Goal: Task Accomplishment & Management: Use online tool/utility

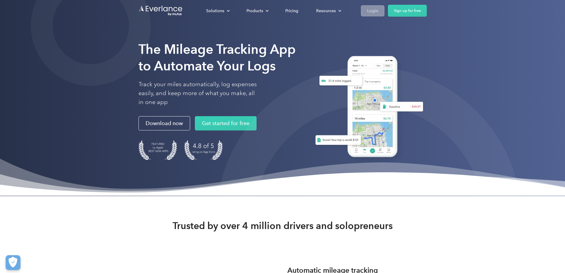
click at [378, 12] on div "Login" at bounding box center [372, 10] width 11 height 7
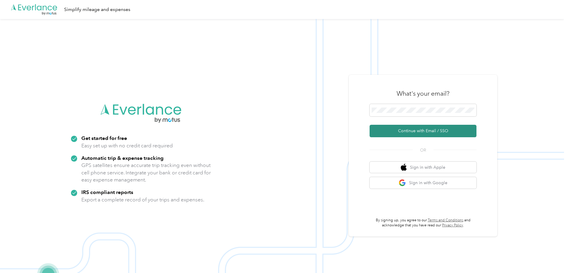
click at [424, 130] on button "Continue with Email / SSO" at bounding box center [422, 131] width 107 height 12
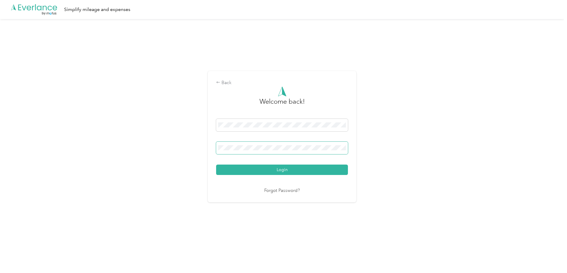
click at [216, 164] on button "Login" at bounding box center [282, 169] width 132 height 10
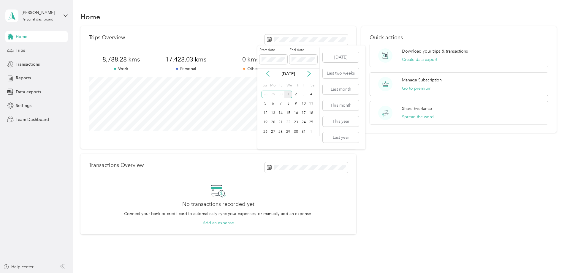
click at [268, 74] on icon at bounding box center [268, 74] width 6 height 6
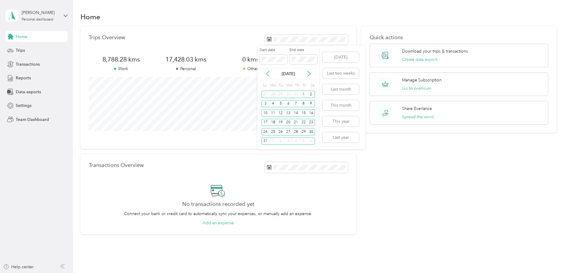
click at [268, 74] on icon at bounding box center [268, 74] width 6 height 6
click at [309, 74] on icon at bounding box center [309, 74] width 6 height 6
click at [279, 93] on div "1" at bounding box center [280, 93] width 8 height 7
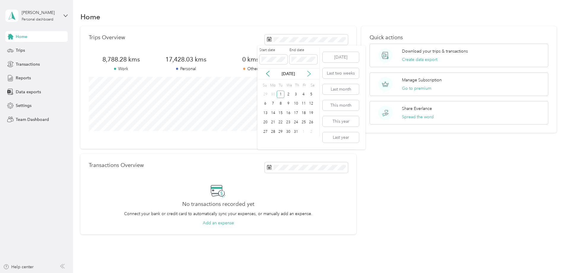
click at [310, 73] on icon at bounding box center [309, 74] width 6 height 6
click at [267, 73] on icon at bounding box center [268, 74] width 6 height 6
click at [279, 132] on div "30" at bounding box center [280, 131] width 8 height 7
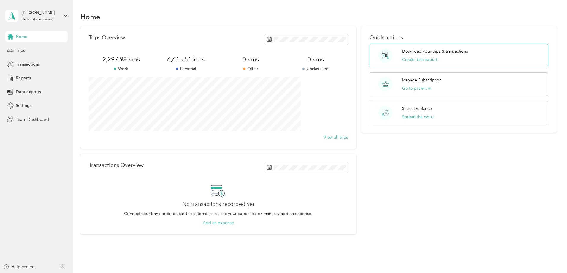
click at [417, 55] on div "Download your trips & transactions Create data export" at bounding box center [435, 55] width 66 height 15
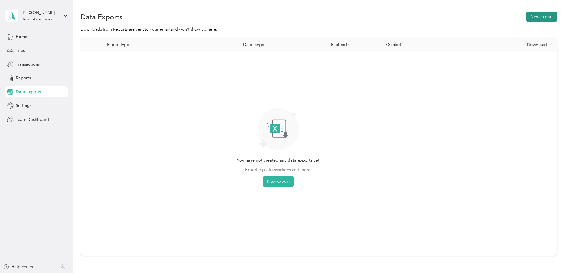
click at [526, 18] on button "New export" at bounding box center [541, 17] width 31 height 10
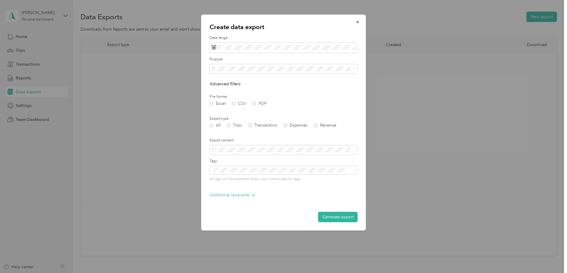
click at [231, 83] on ol "All Work Personal Other Other Charity Medical Moving Commute" at bounding box center [283, 114] width 148 height 83
click at [335, 216] on button "Generate export" at bounding box center [337, 217] width 39 height 10
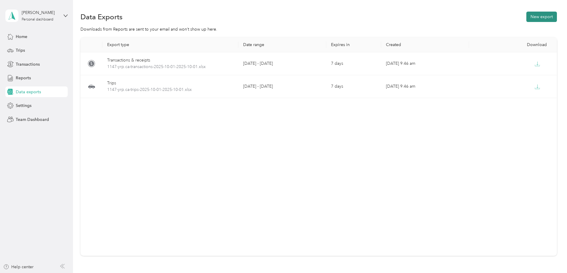
click at [526, 17] on button "New export" at bounding box center [541, 17] width 31 height 10
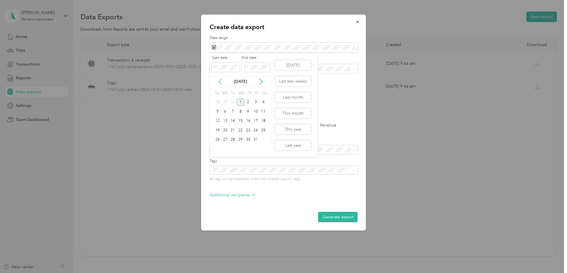
click at [217, 81] on icon at bounding box center [220, 82] width 6 height 6
click at [233, 101] on div "1" at bounding box center [233, 101] width 8 height 7
click at [283, 65] on button "[DATE]" at bounding box center [293, 65] width 36 height 10
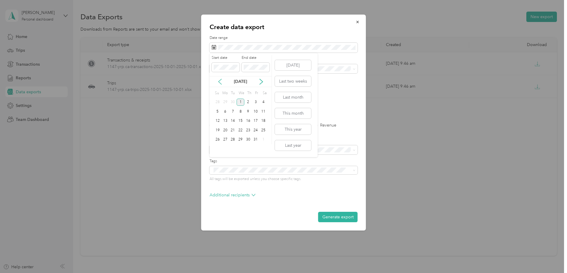
click at [220, 79] on icon at bounding box center [220, 82] width 6 height 6
click at [232, 101] on div "1" at bounding box center [233, 101] width 8 height 7
click at [261, 82] on icon at bounding box center [261, 82] width 6 height 6
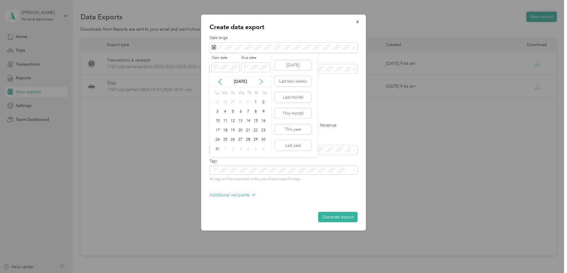
click at [261, 82] on icon at bounding box center [261, 82] width 6 height 6
click at [221, 82] on icon at bounding box center [220, 82] width 6 height 6
click at [233, 140] on div "30" at bounding box center [233, 139] width 8 height 7
click at [346, 216] on button "Generate export" at bounding box center [337, 217] width 39 height 10
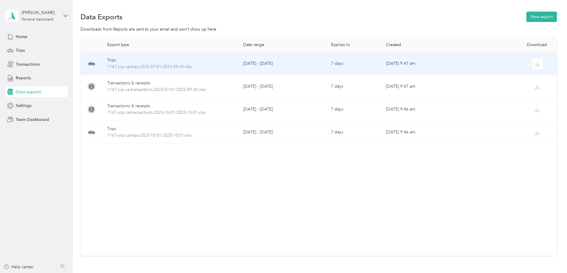
click at [180, 60] on div "Trips" at bounding box center [170, 60] width 126 height 7
